Goal: Task Accomplishment & Management: Complete application form

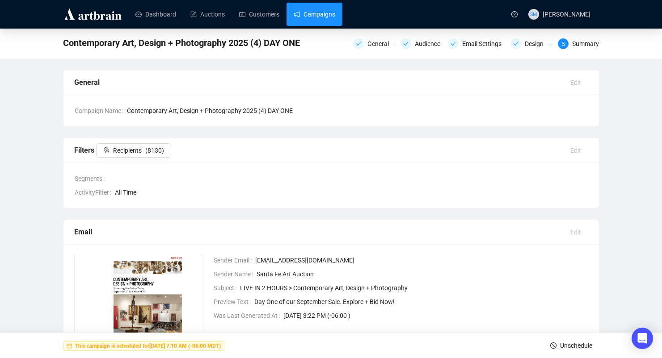
click at [310, 18] on link "Campaigns" at bounding box center [315, 14] width 42 height 23
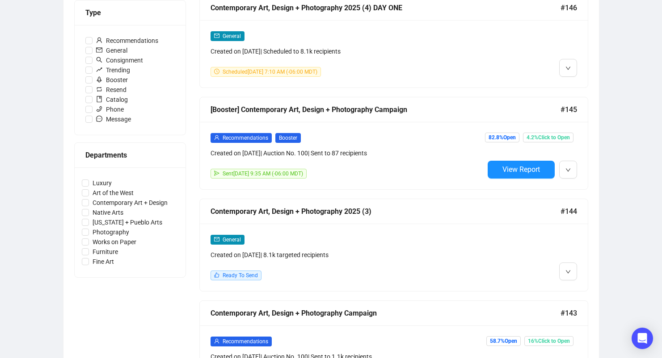
scroll to position [273, 0]
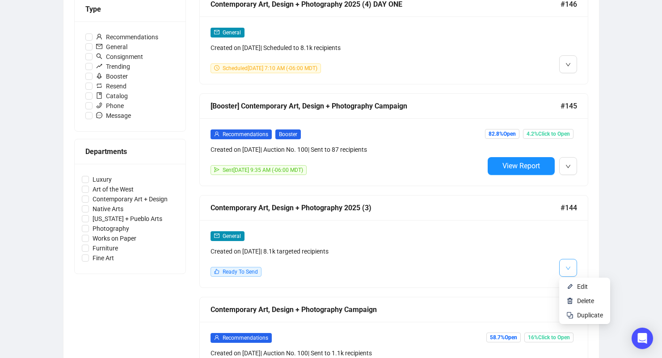
click at [572, 266] on button "button" at bounding box center [568, 268] width 18 height 18
click at [567, 269] on icon "down" at bounding box center [567, 268] width 5 height 5
click at [574, 283] on li "Edit" at bounding box center [584, 287] width 47 height 14
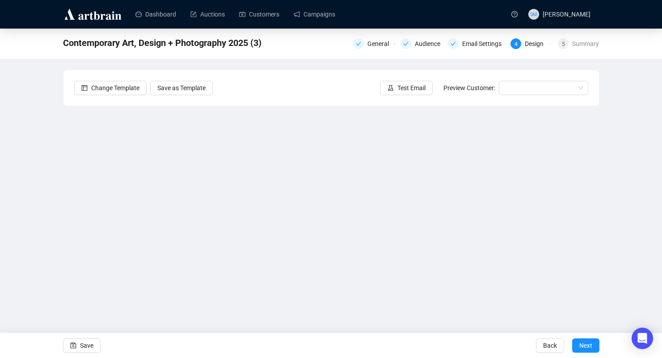
click at [62, 168] on div "Contemporary Art, Design + Photography 2025 (3) General Audience Email Settings…" at bounding box center [331, 179] width 662 height 301
click at [587, 344] on span "Next" at bounding box center [588, 348] width 13 height 25
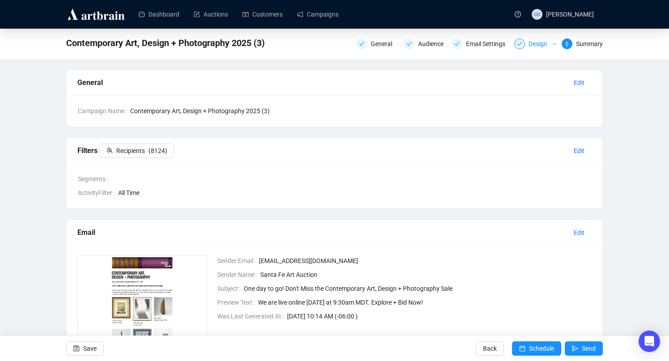
click at [529, 40] on div "Design" at bounding box center [540, 43] width 24 height 11
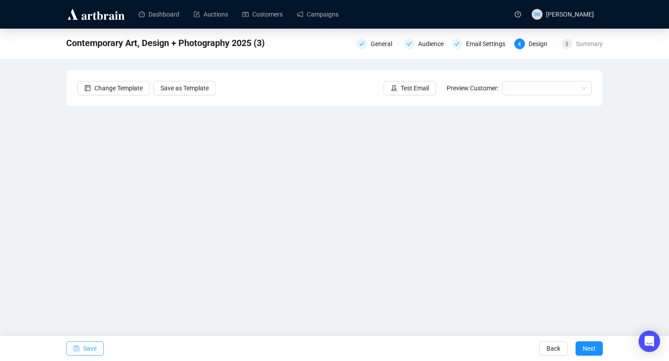
click at [89, 346] on span "Save" at bounding box center [89, 348] width 13 height 25
click at [91, 344] on span "Save" at bounding box center [89, 348] width 13 height 25
click at [84, 348] on span "Save" at bounding box center [86, 346] width 13 height 25
click at [97, 347] on span "Save" at bounding box center [89, 348] width 13 height 25
click at [88, 345] on span "Save" at bounding box center [89, 348] width 13 height 25
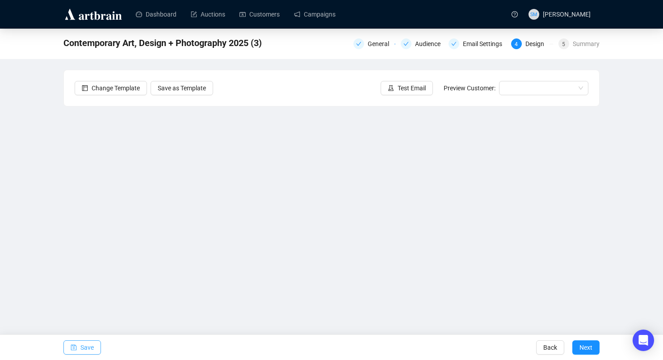
click at [87, 349] on span "Save" at bounding box center [86, 347] width 13 height 25
click at [86, 343] on span "Save" at bounding box center [86, 347] width 13 height 25
click at [92, 345] on span "Save" at bounding box center [86, 347] width 13 height 25
click at [82, 347] on span "Save" at bounding box center [86, 347] width 13 height 25
click at [90, 347] on span "Save" at bounding box center [86, 347] width 13 height 25
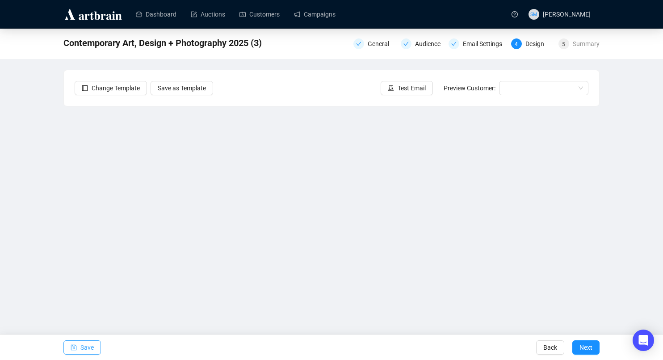
click at [81, 346] on span "Save" at bounding box center [86, 347] width 13 height 25
click at [83, 350] on span "Save" at bounding box center [86, 347] width 13 height 25
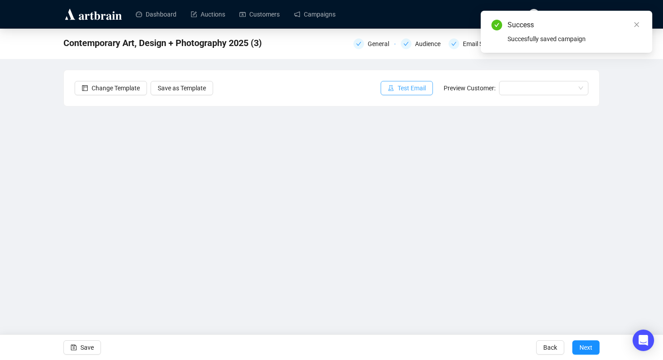
click at [411, 90] on span "Test Email" at bounding box center [412, 88] width 28 height 10
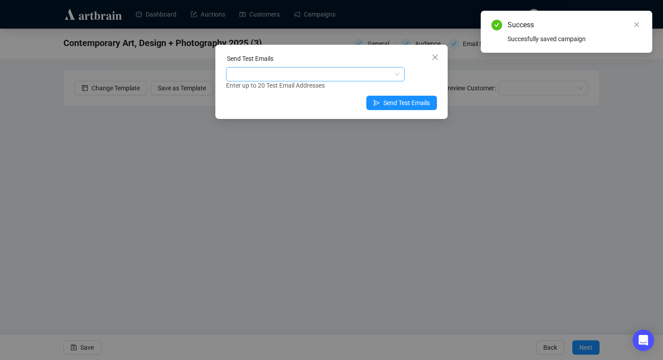
click at [284, 78] on div at bounding box center [311, 74] width 166 height 13
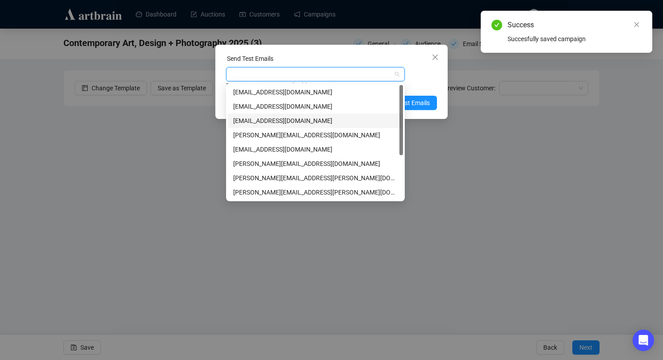
click at [312, 118] on div "[EMAIL_ADDRESS][DOMAIN_NAME]" at bounding box center [315, 121] width 164 height 10
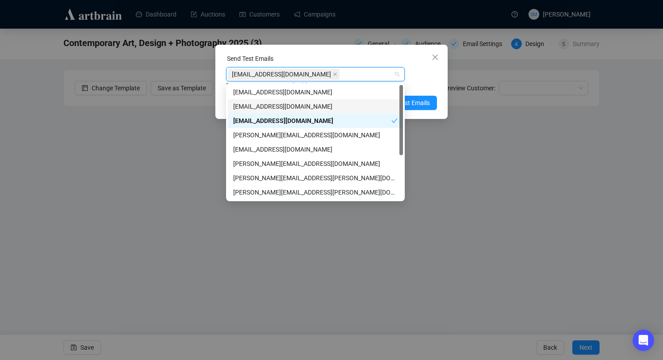
click at [419, 85] on div "Enter up to 20 Test Email Addresses" at bounding box center [331, 85] width 211 height 10
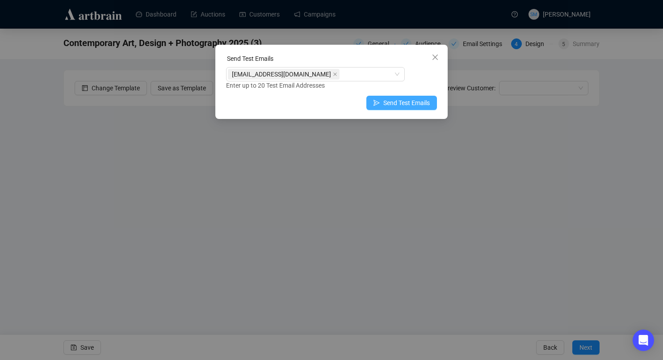
click at [404, 103] on span "Send Test Emails" at bounding box center [407, 103] width 46 height 10
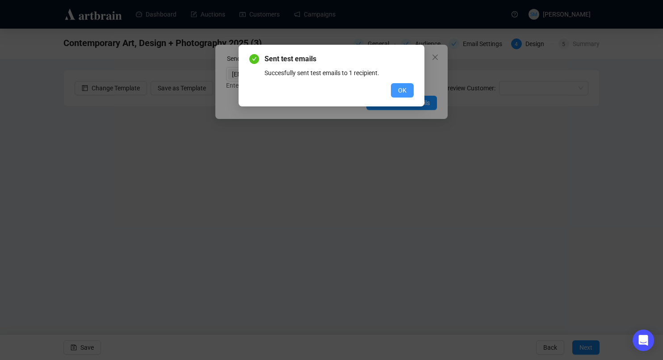
click at [392, 93] on button "OK" at bounding box center [402, 90] width 23 height 14
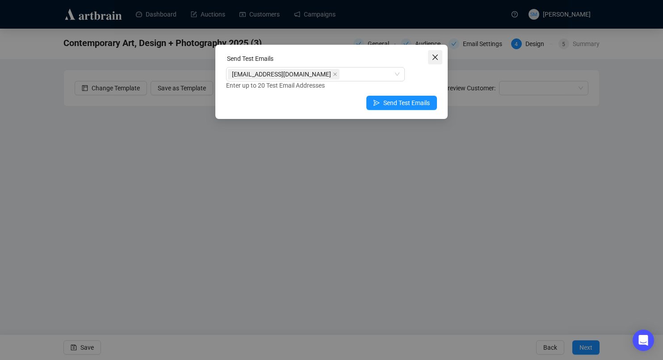
click at [432, 57] on icon "close" at bounding box center [435, 57] width 7 height 7
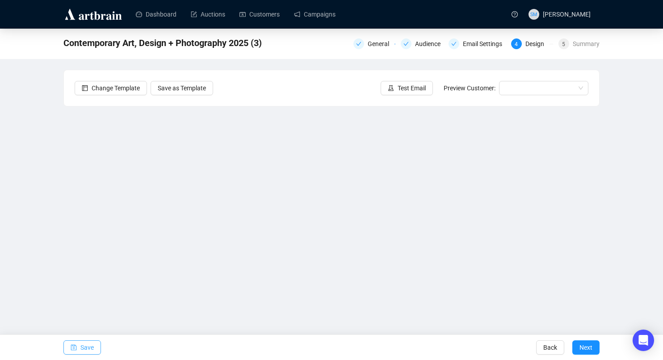
click at [87, 346] on span "Save" at bounding box center [86, 347] width 13 height 25
click at [417, 90] on span "Test Email" at bounding box center [412, 88] width 28 height 10
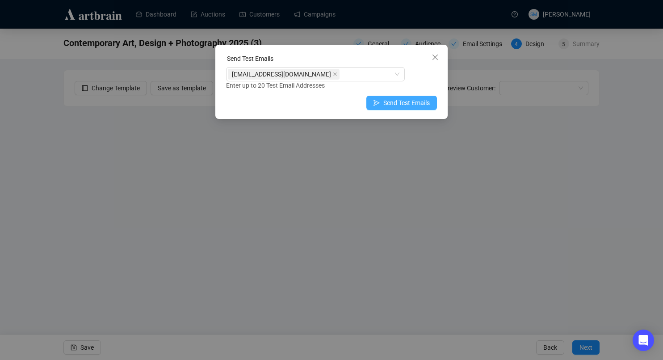
click at [397, 97] on button "Send Test Emails" at bounding box center [402, 103] width 71 height 14
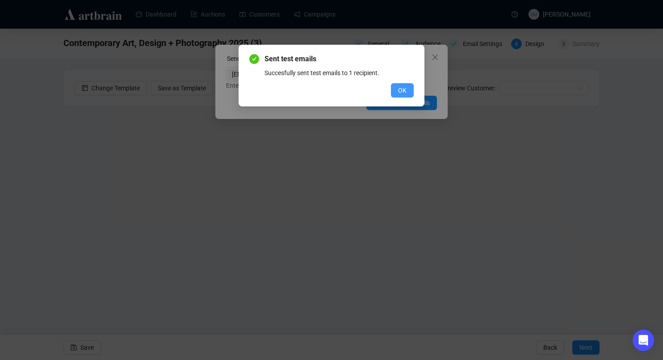
click at [397, 90] on button "OK" at bounding box center [402, 90] width 23 height 14
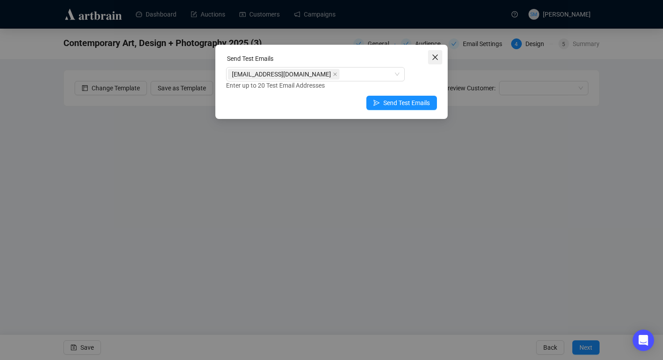
click at [435, 56] on icon "close" at bounding box center [435, 57] width 7 height 7
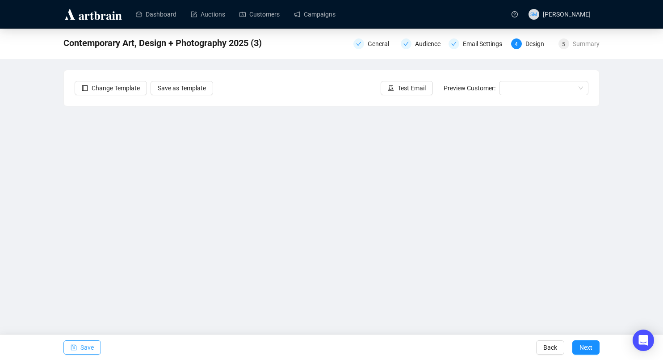
click at [89, 346] on span "Save" at bounding box center [86, 347] width 13 height 25
click at [586, 348] on span "Next" at bounding box center [586, 347] width 13 height 25
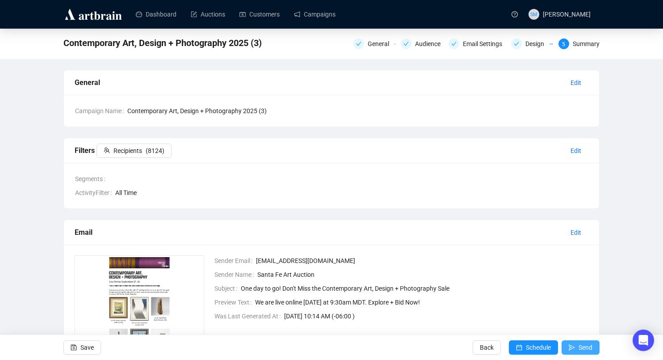
click at [580, 346] on span "Send" at bounding box center [586, 347] width 14 height 25
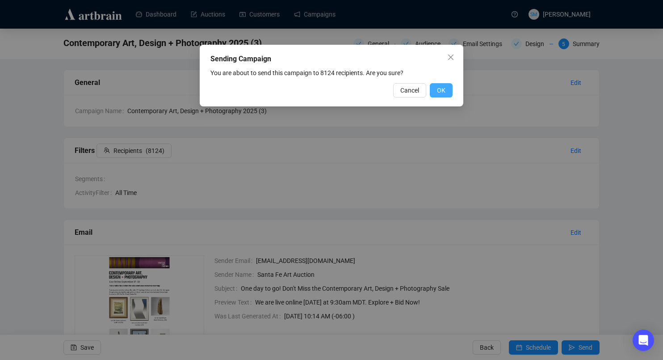
click at [443, 89] on span "OK" at bounding box center [441, 90] width 8 height 10
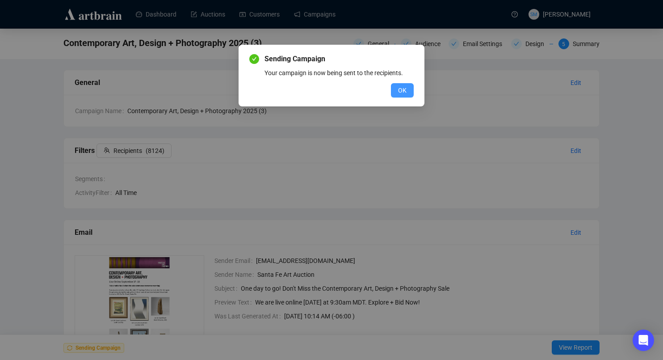
click at [403, 91] on span "OK" at bounding box center [402, 90] width 8 height 10
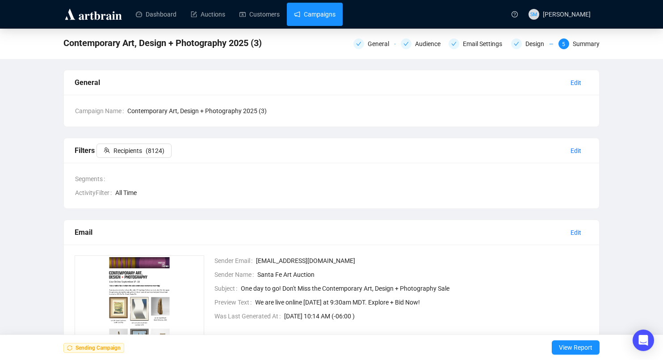
click at [319, 9] on link "Campaigns" at bounding box center [315, 14] width 42 height 23
